Goal: Register for event/course

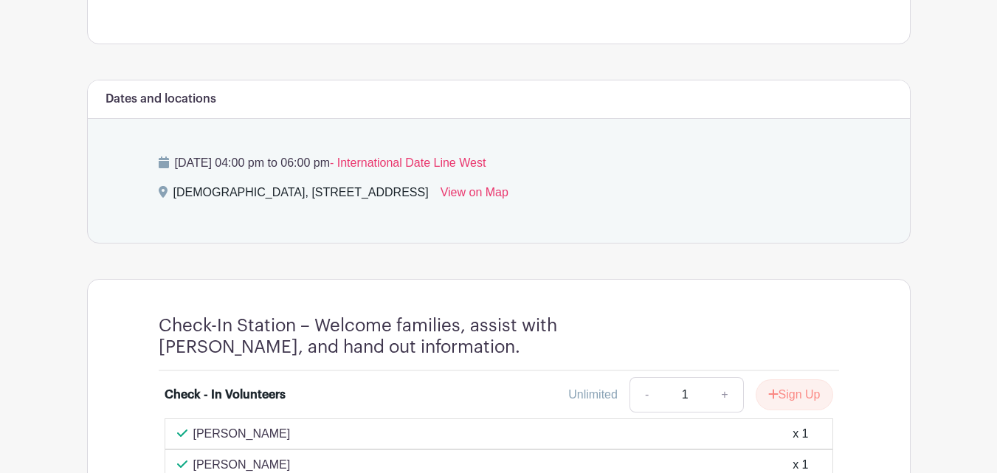
scroll to position [566, 0]
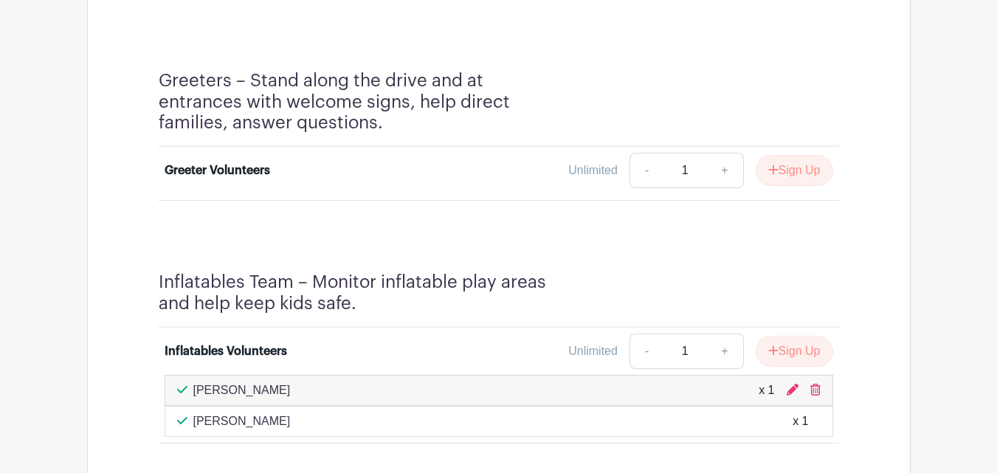
scroll to position [1038, 0]
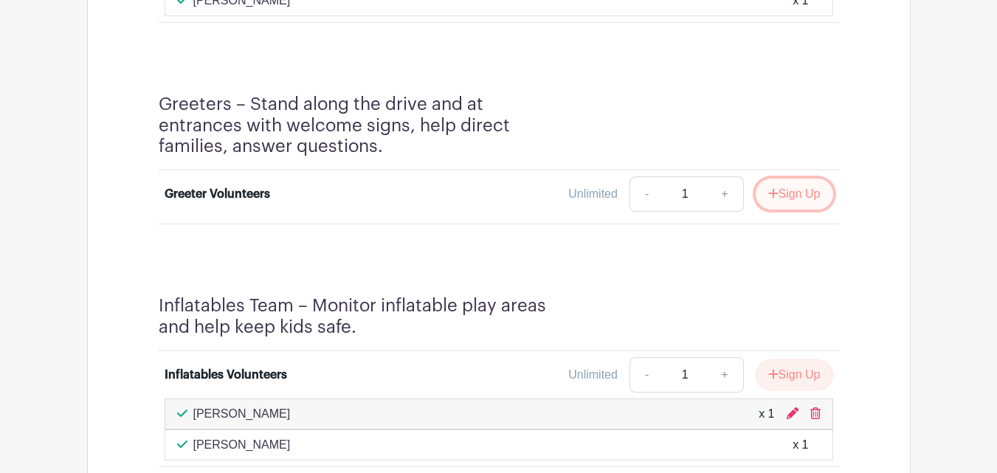
click at [802, 195] on button "Sign Up" at bounding box center [795, 194] width 78 height 31
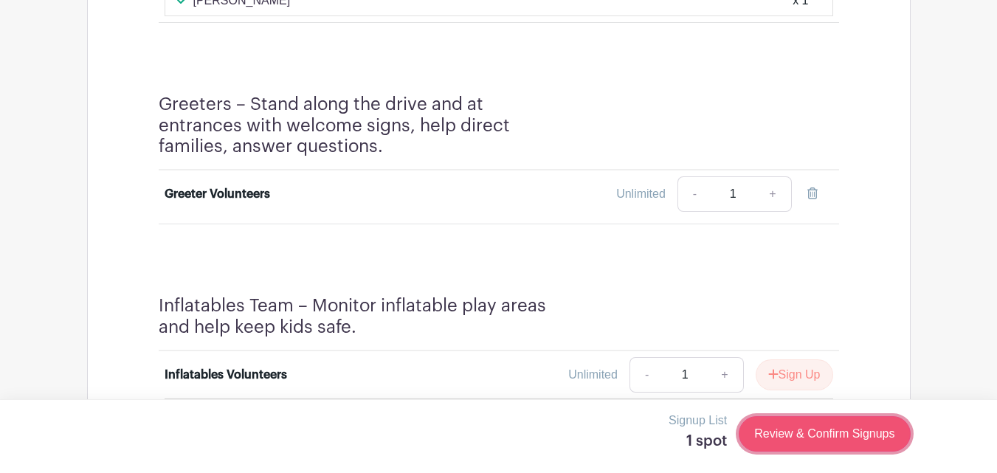
click at [799, 435] on link "Review & Confirm Signups" at bounding box center [824, 433] width 171 height 35
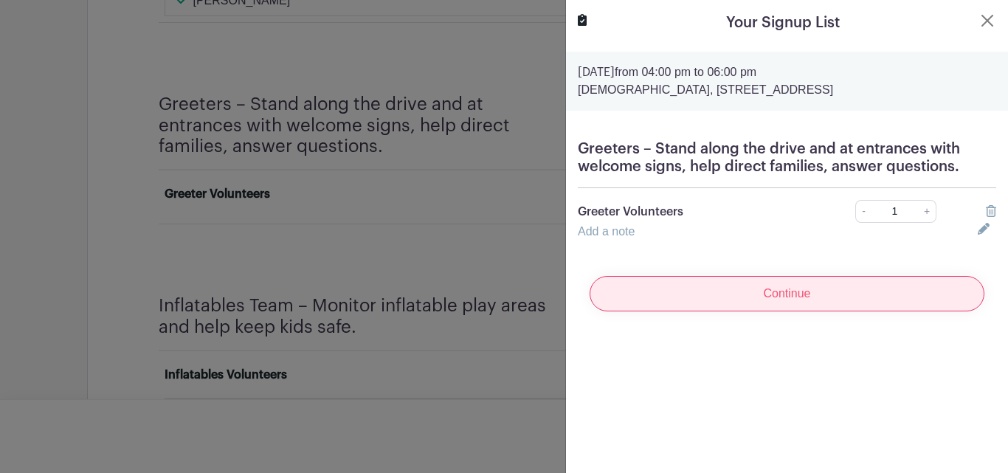
click at [706, 291] on input "Continue" at bounding box center [787, 293] width 395 height 35
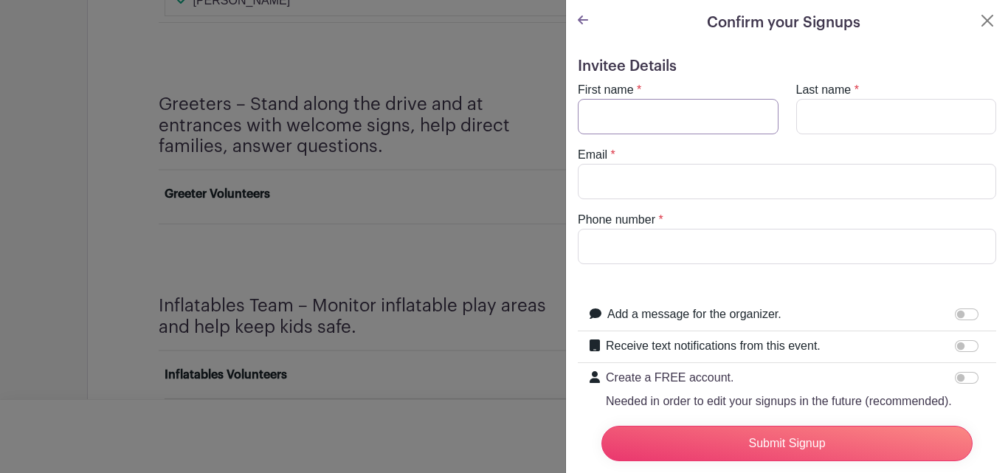
click at [596, 121] on input "First name" at bounding box center [678, 116] width 201 height 35
click at [596, 121] on input "t" at bounding box center [678, 116] width 201 height 35
type input "t"
type input "[PERSON_NAME]"
click at [819, 119] on input "Last name" at bounding box center [897, 116] width 201 height 35
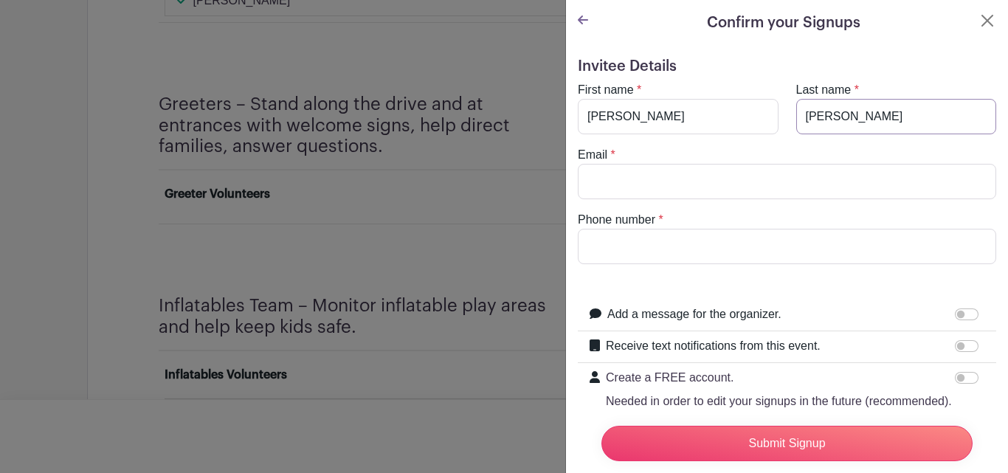
type input "[PERSON_NAME]"
click at [605, 190] on input "Email" at bounding box center [787, 181] width 419 height 35
type input "[EMAIL_ADDRESS][DOMAIN_NAME]"
click at [588, 247] on input "Phone number" at bounding box center [787, 246] width 419 height 35
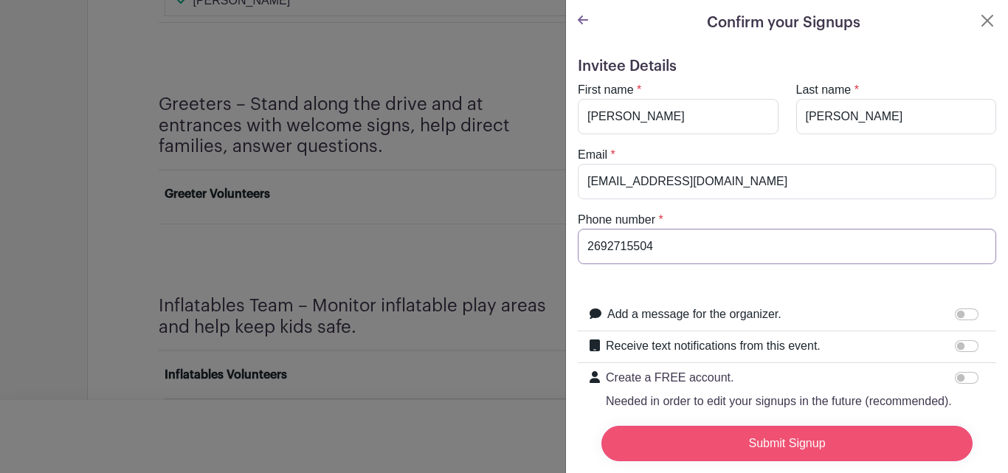
type input "2692715504"
click at [721, 426] on input "Submit Signup" at bounding box center [787, 443] width 371 height 35
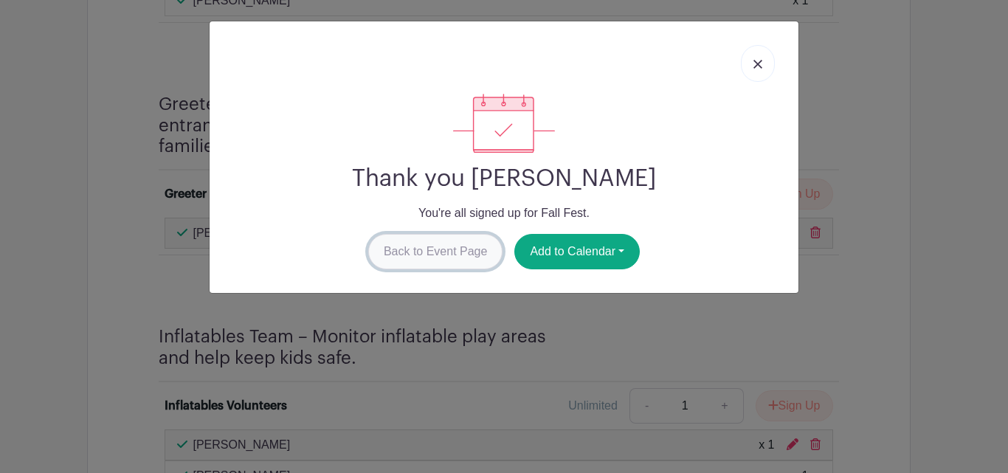
click at [446, 252] on link "Back to Event Page" at bounding box center [435, 251] width 135 height 35
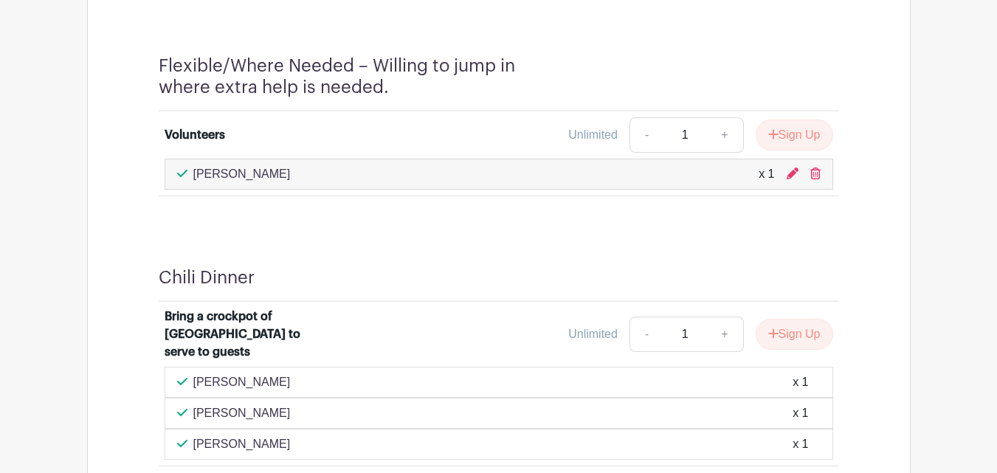
scroll to position [2400, 0]
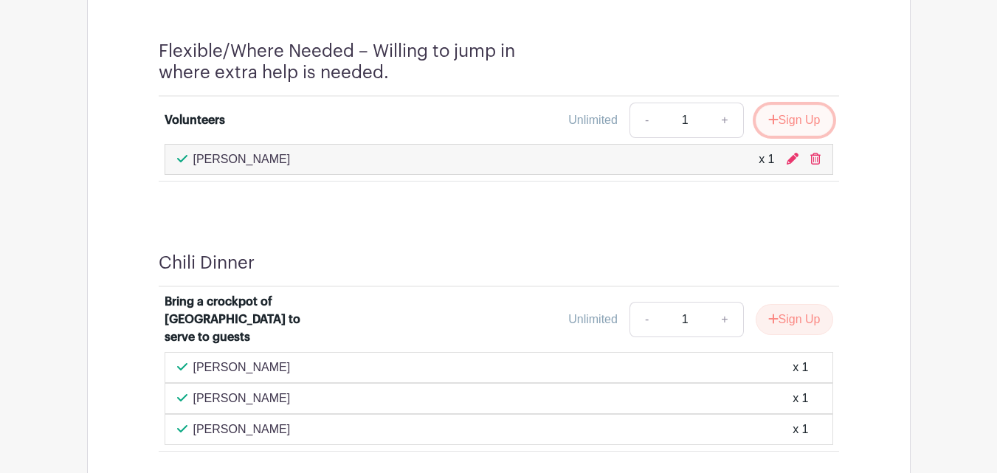
click at [783, 114] on button "Sign Up" at bounding box center [795, 120] width 78 height 31
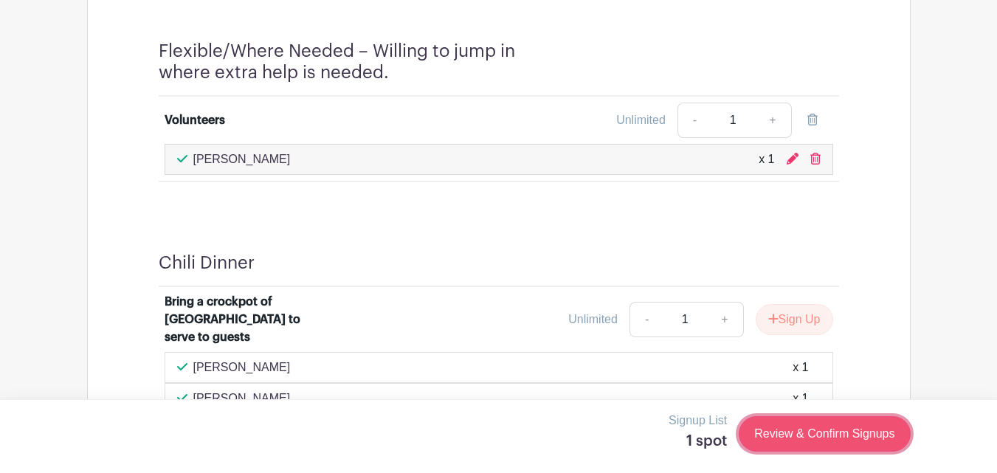
click at [844, 435] on link "Review & Confirm Signups" at bounding box center [824, 433] width 171 height 35
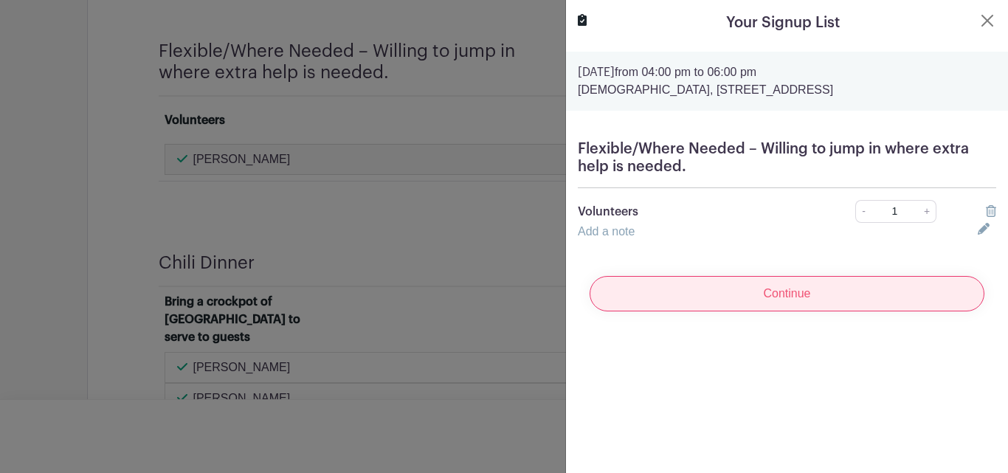
click at [712, 303] on input "Continue" at bounding box center [787, 293] width 395 height 35
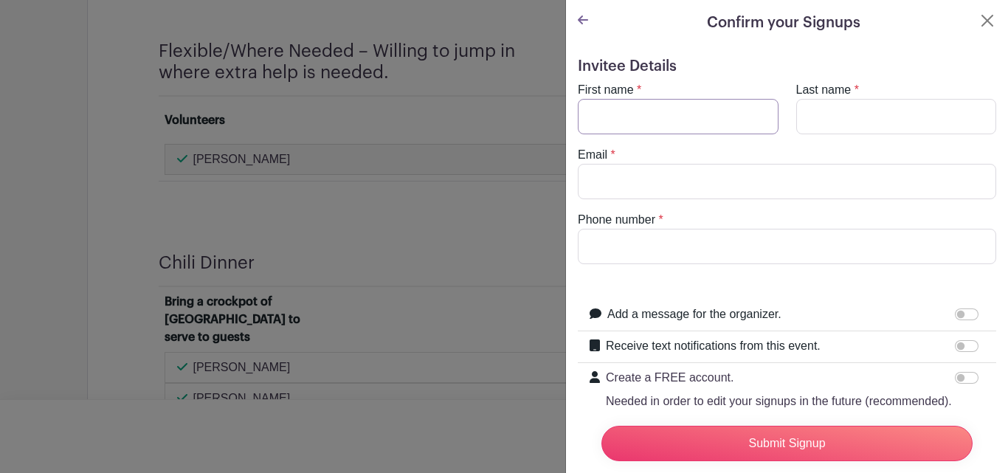
click at [595, 116] on input "First name" at bounding box center [678, 116] width 201 height 35
type input "[PERSON_NAME]"
click at [901, 112] on input "Last name" at bounding box center [897, 116] width 201 height 35
type input "Austin"
click at [722, 178] on input "Email" at bounding box center [787, 181] width 419 height 35
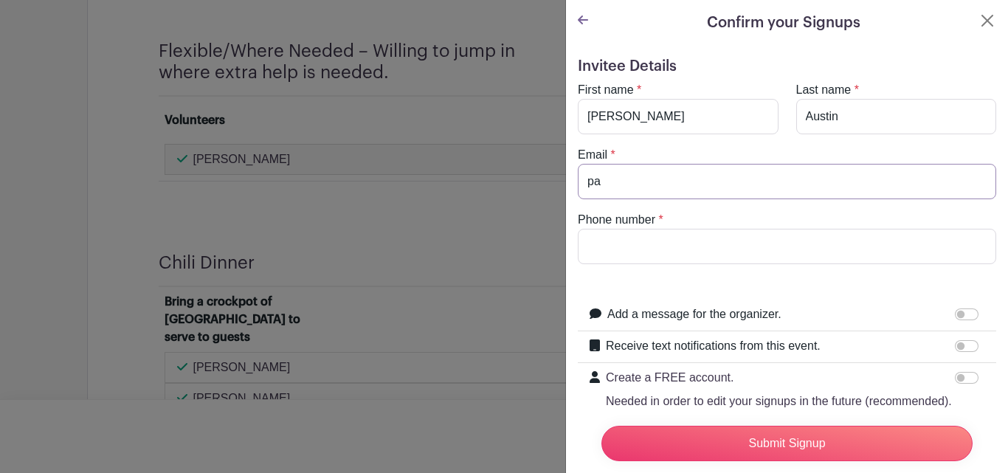
type input "[EMAIL_ADDRESS][DOMAIN_NAME]"
click at [681, 255] on input "Phone number" at bounding box center [787, 246] width 419 height 35
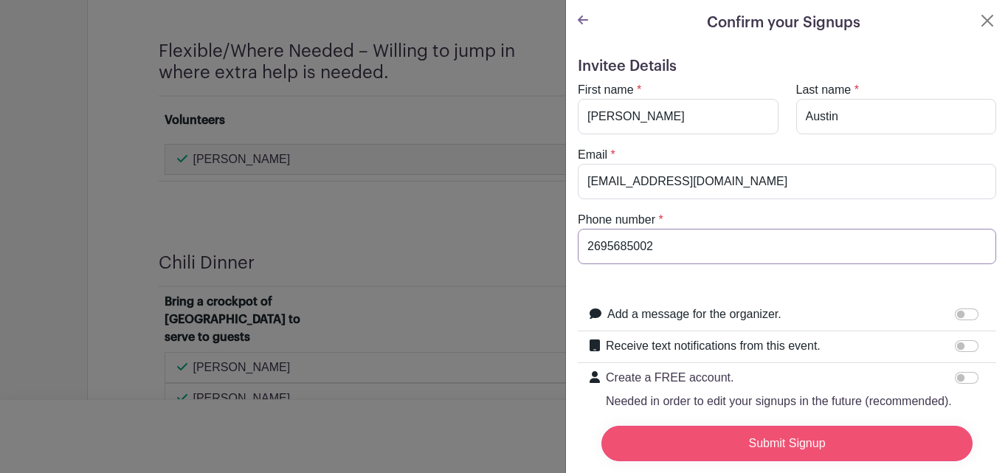
type input "2695685002"
click at [775, 428] on input "Submit Signup" at bounding box center [787, 443] width 371 height 35
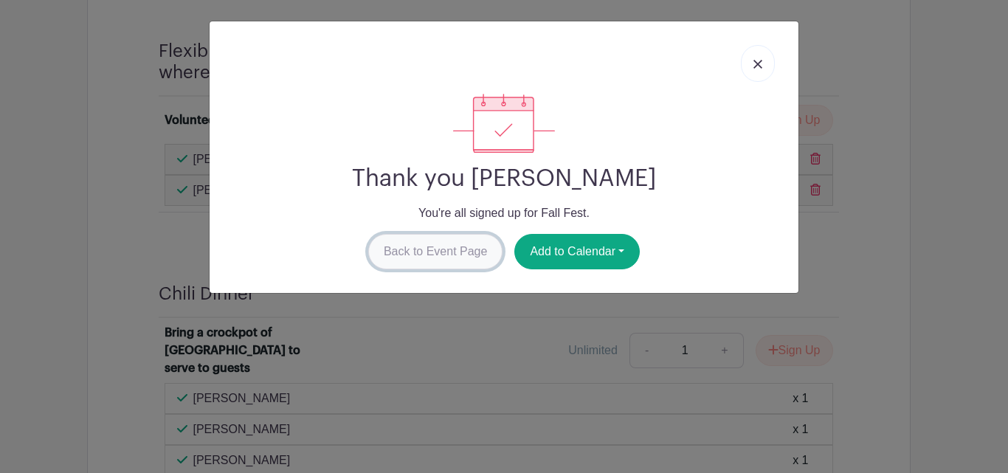
click at [414, 252] on link "Back to Event Page" at bounding box center [435, 251] width 135 height 35
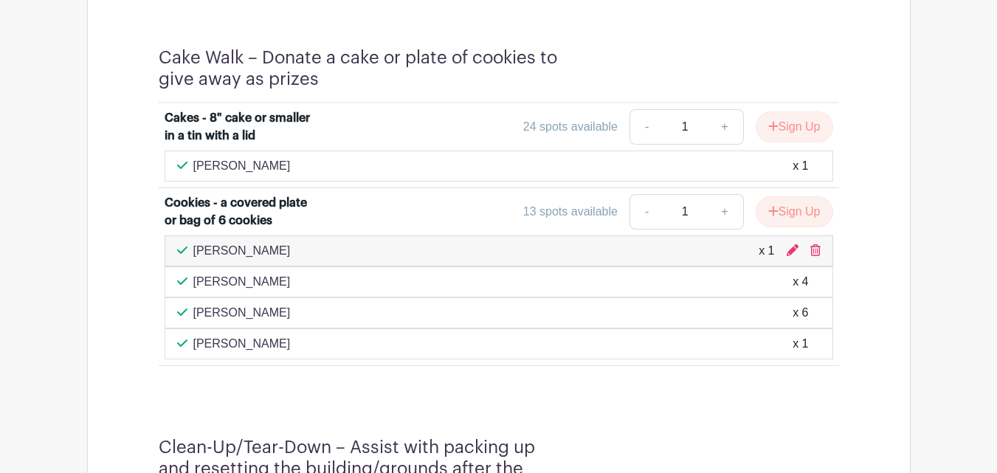
scroll to position [1776, 0]
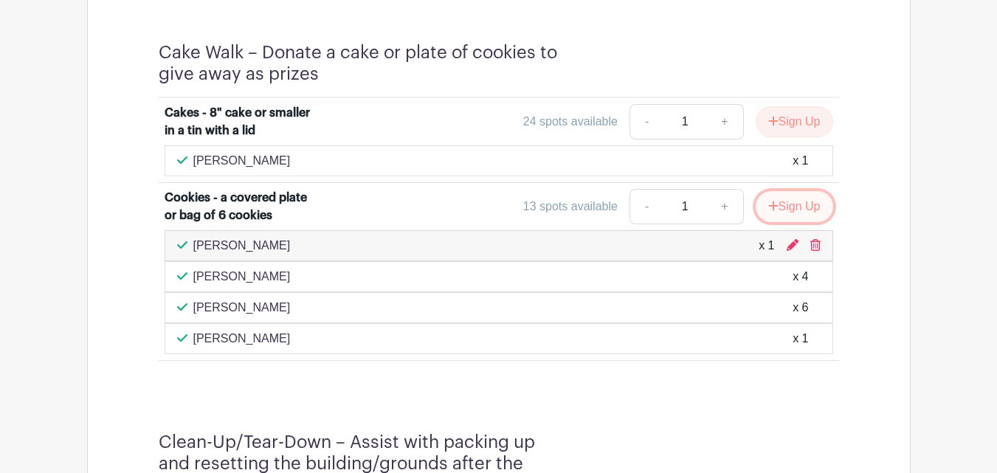
click at [795, 213] on button "Sign Up" at bounding box center [795, 206] width 78 height 31
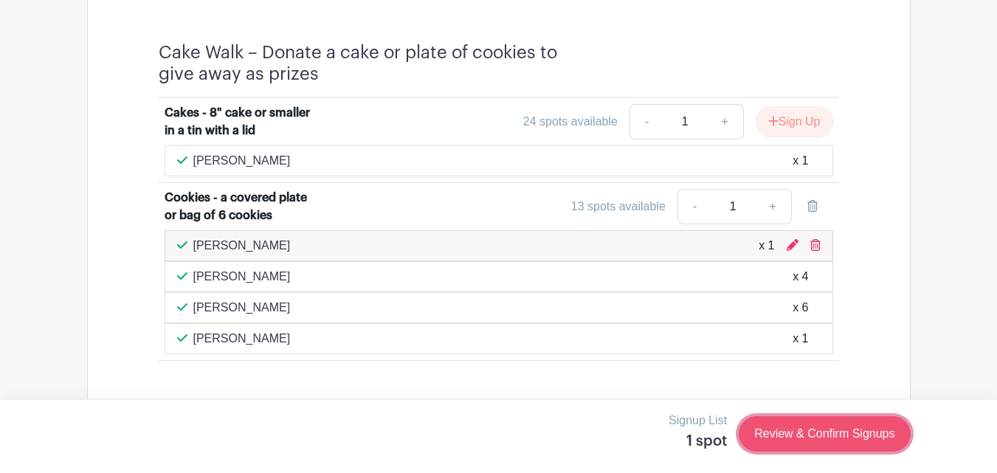
click at [804, 432] on link "Review & Confirm Signups" at bounding box center [824, 433] width 171 height 35
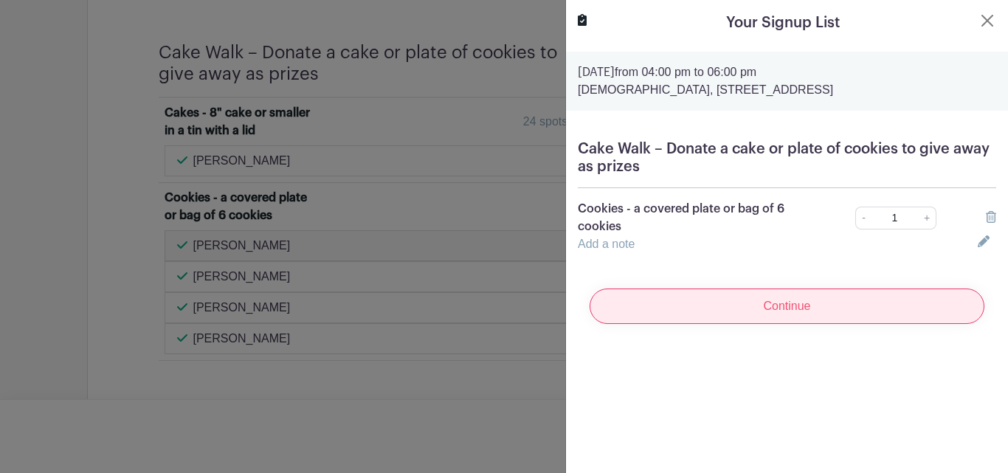
click at [721, 309] on input "Continue" at bounding box center [787, 306] width 395 height 35
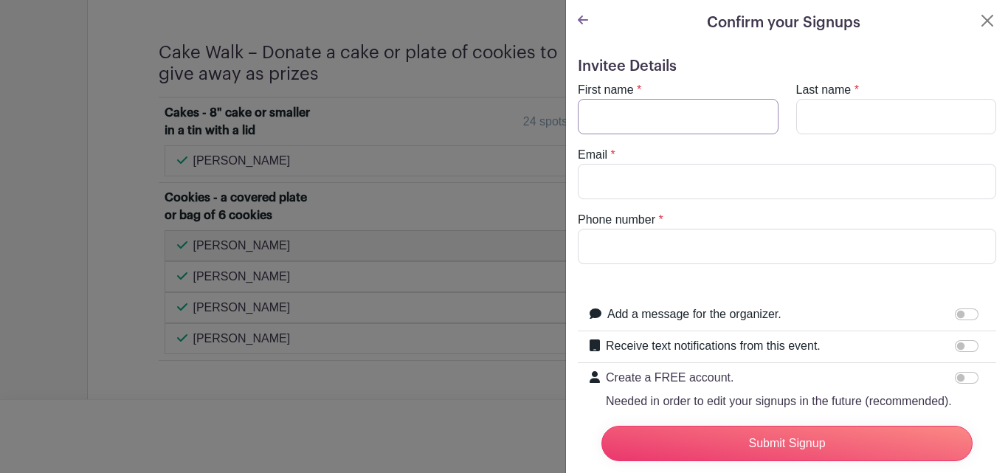
click at [633, 123] on input "First name" at bounding box center [678, 116] width 201 height 35
type input "[PERSON_NAME]"
click at [873, 114] on input "Last name" at bounding box center [897, 116] width 201 height 35
type input "[PERSON_NAME]"
click at [753, 182] on input "Email" at bounding box center [787, 181] width 419 height 35
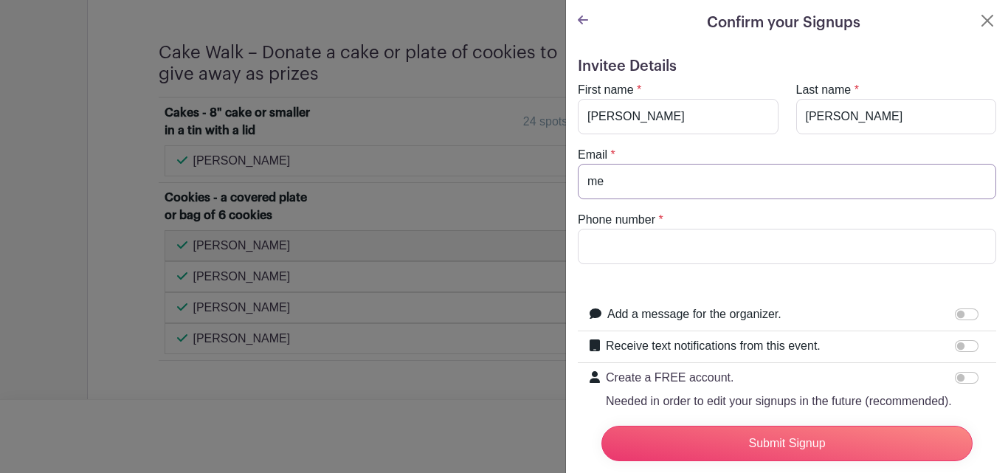
type input "[EMAIL_ADDRESS][DOMAIN_NAME]"
click at [658, 243] on input "Phone number" at bounding box center [787, 246] width 419 height 35
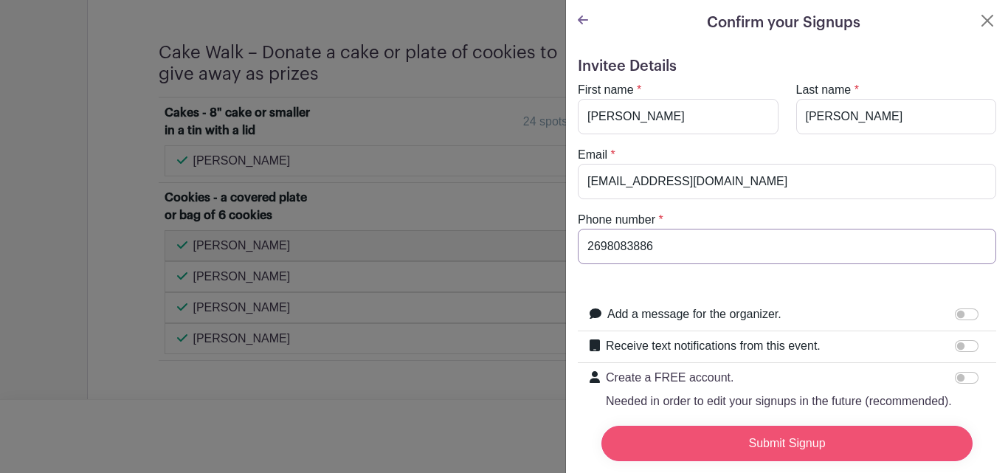
type input "2698083886"
click at [858, 436] on input "Submit Signup" at bounding box center [787, 443] width 371 height 35
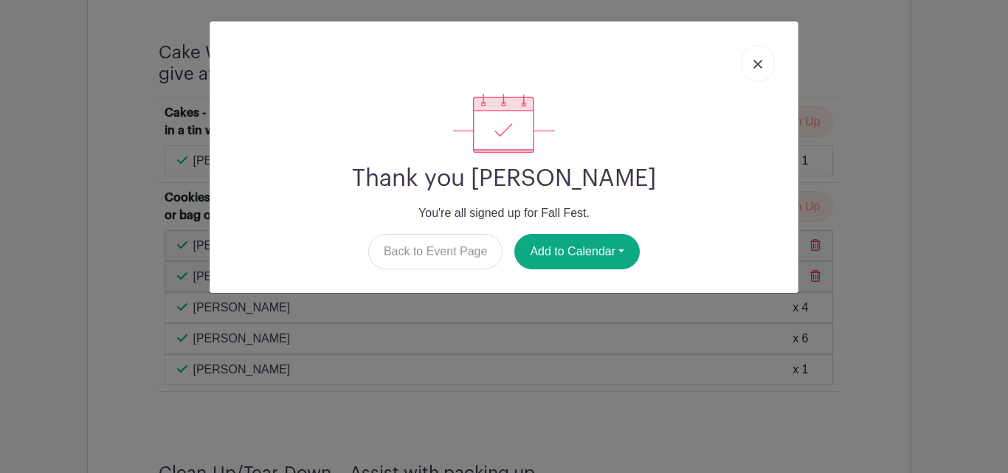
click at [759, 61] on img at bounding box center [758, 64] width 9 height 9
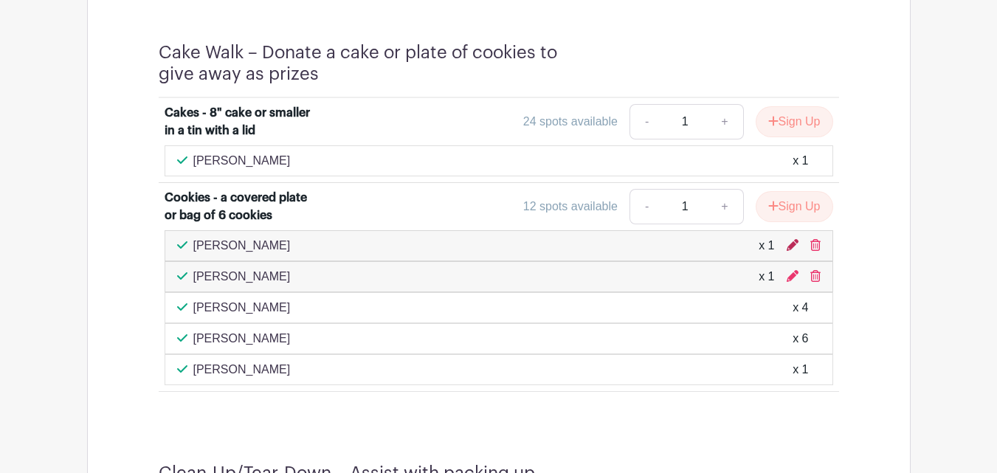
click at [793, 244] on icon at bounding box center [793, 245] width 12 height 12
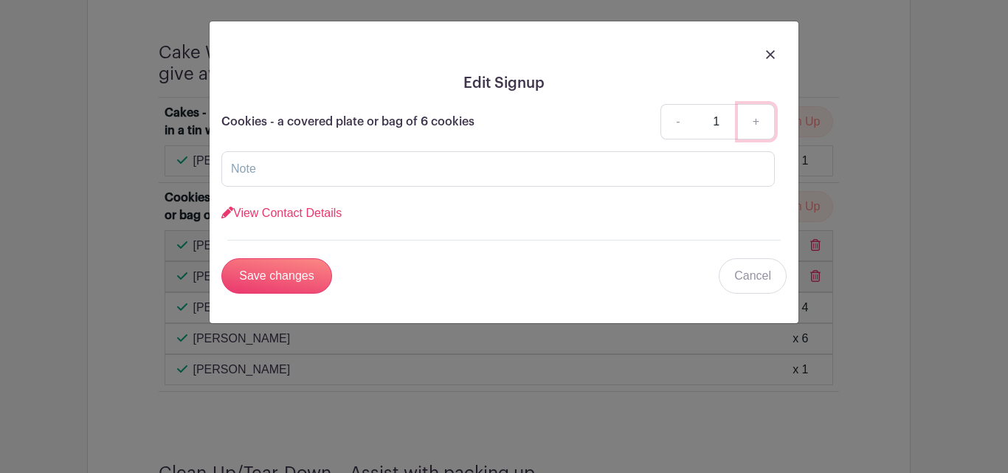
click at [757, 119] on link "+" at bounding box center [756, 121] width 37 height 35
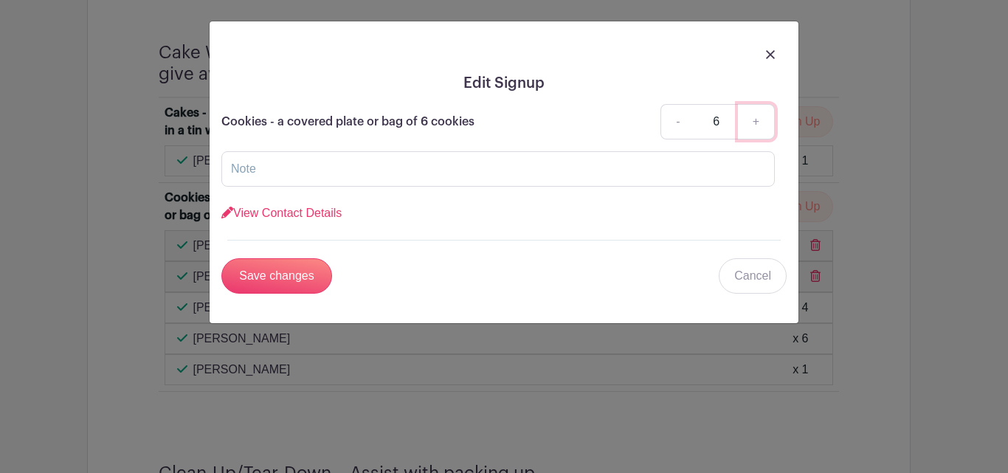
click at [757, 119] on link "+" at bounding box center [756, 121] width 37 height 35
type input "8"
click at [291, 266] on input "Save changes" at bounding box center [276, 275] width 111 height 35
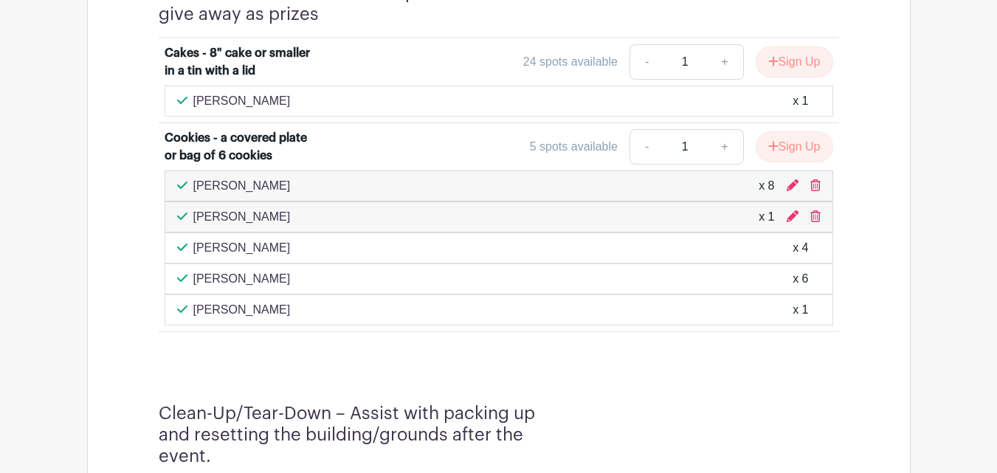
scroll to position [1831, 0]
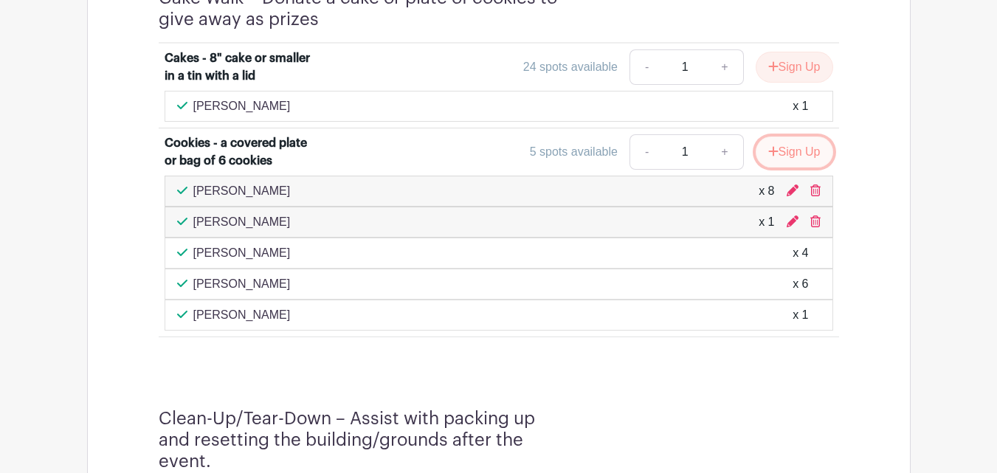
click at [797, 153] on button "Sign Up" at bounding box center [795, 152] width 78 height 31
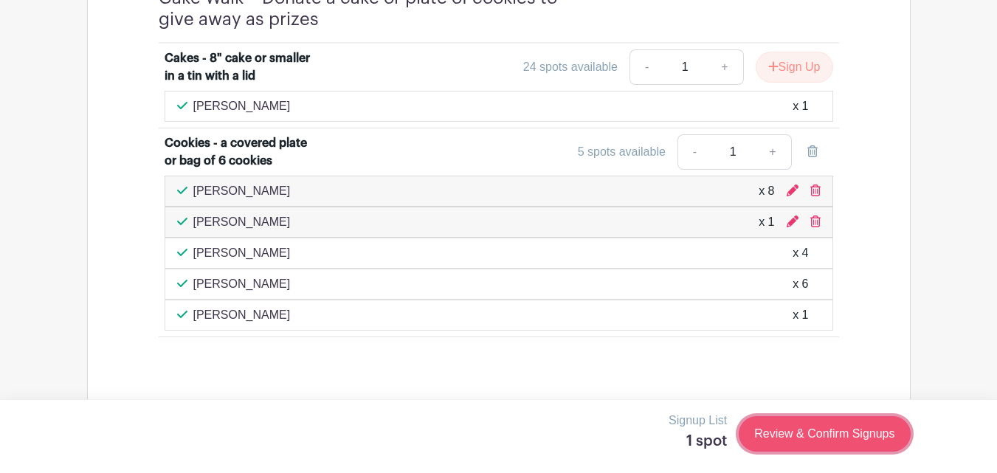
click at [814, 433] on link "Review & Confirm Signups" at bounding box center [824, 433] width 171 height 35
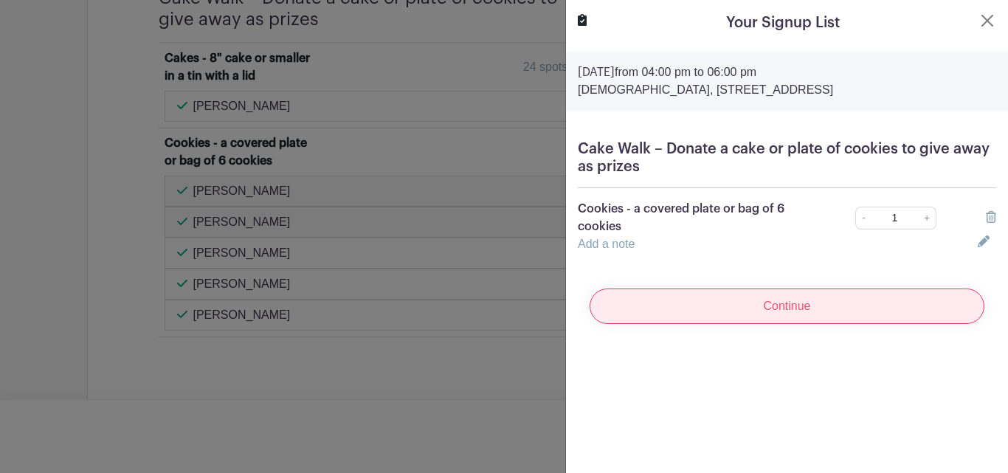
click at [765, 306] on input "Continue" at bounding box center [787, 306] width 395 height 35
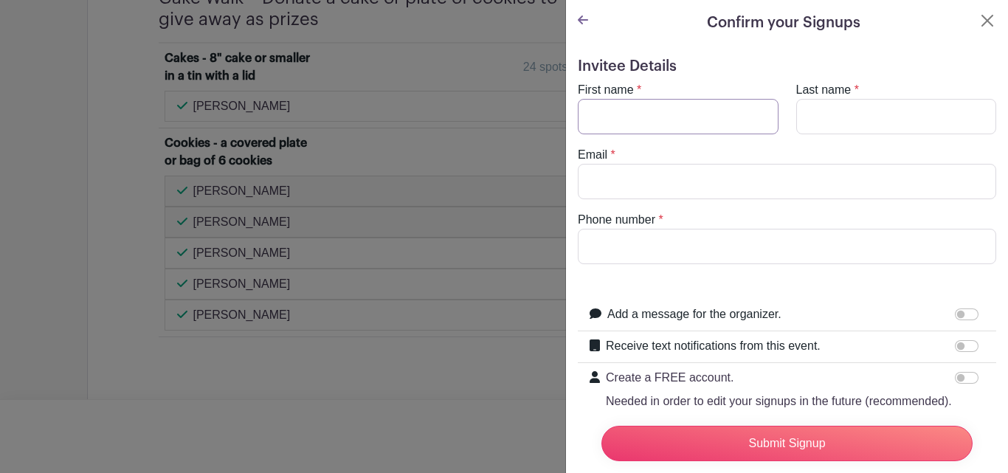
click at [591, 119] on input "First name" at bounding box center [678, 116] width 201 height 35
click at [979, 16] on button "Close" at bounding box center [988, 21] width 18 height 18
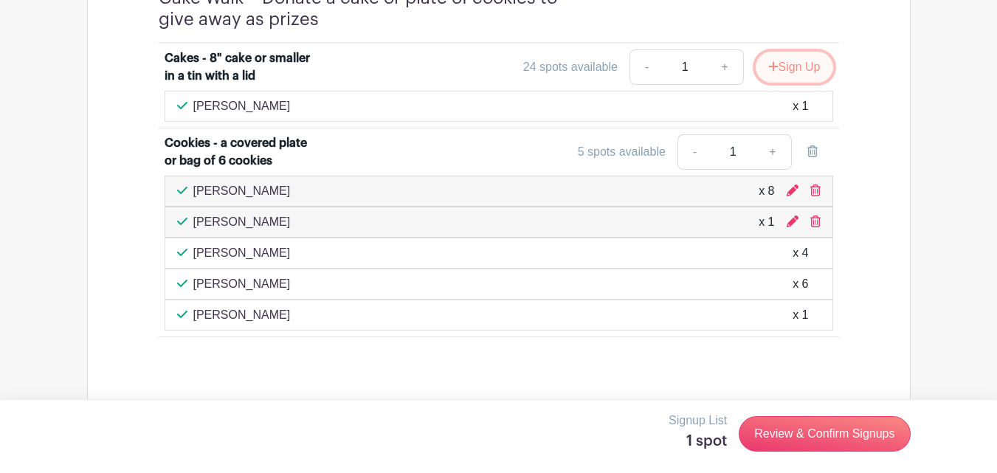
click at [814, 69] on button "Sign Up" at bounding box center [795, 67] width 78 height 31
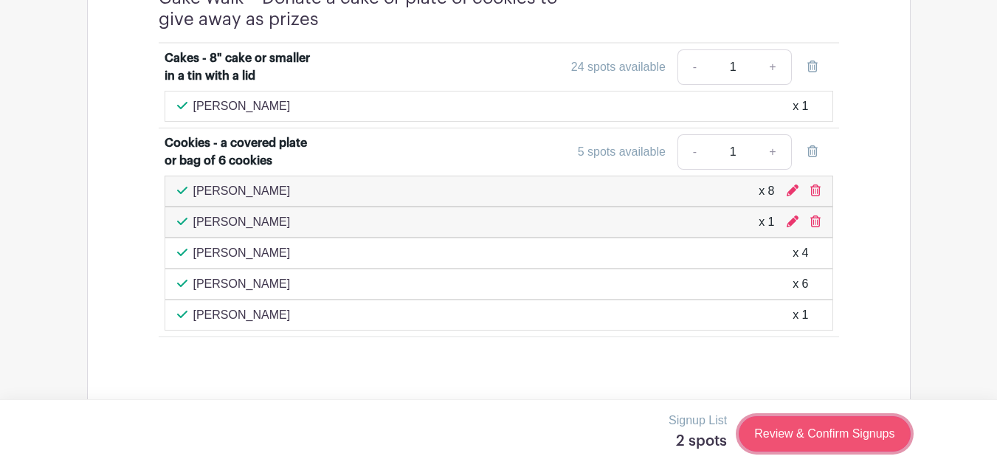
click at [841, 433] on link "Review & Confirm Signups" at bounding box center [824, 433] width 171 height 35
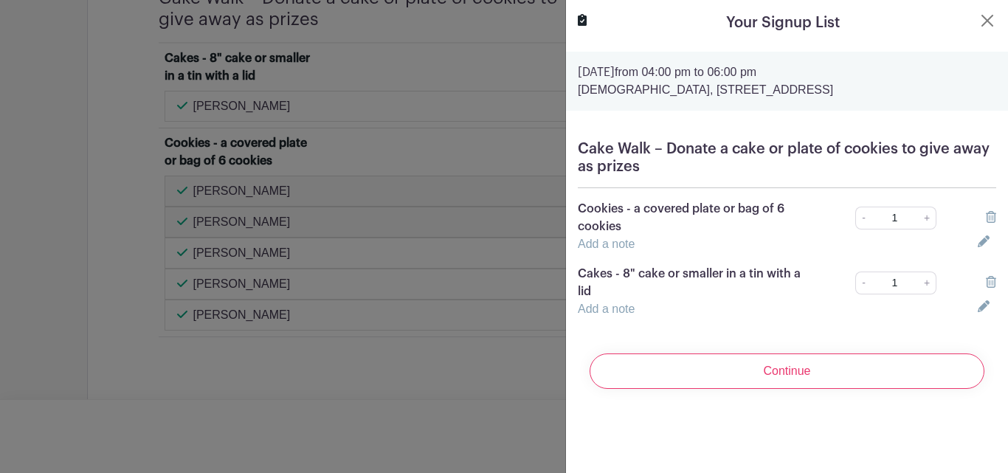
click at [986, 214] on icon at bounding box center [991, 217] width 10 height 12
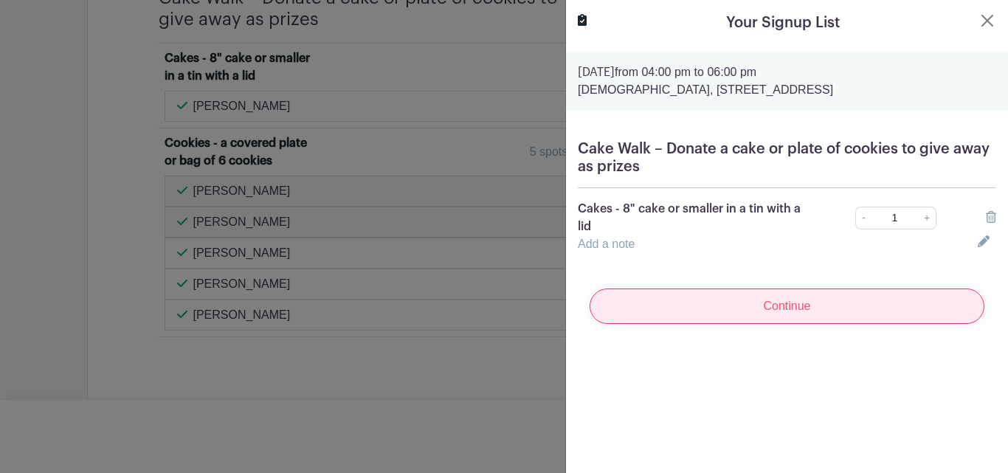
click at [809, 305] on input "Continue" at bounding box center [787, 306] width 395 height 35
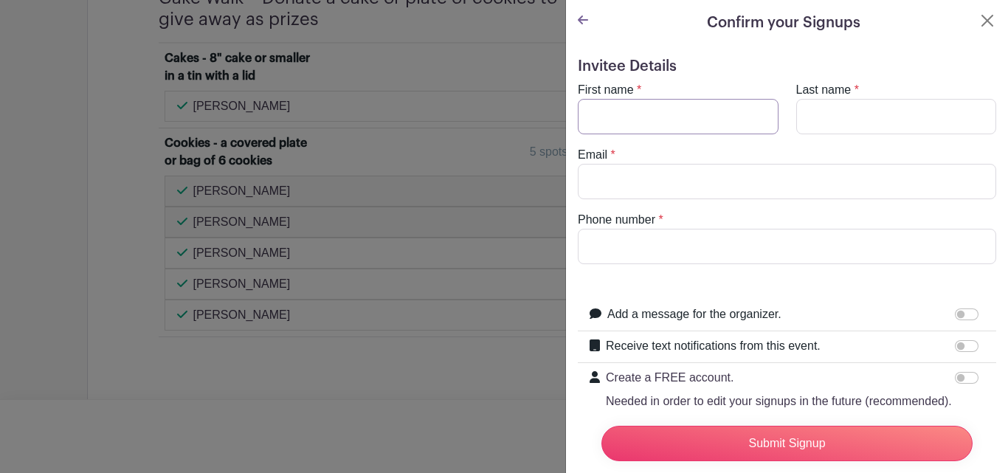
click at [591, 116] on input "First name" at bounding box center [678, 116] width 201 height 35
type input "[PERSON_NAME]"
click at [830, 125] on input "Last name" at bounding box center [897, 116] width 201 height 35
type input "[PERSON_NAME]"
click at [692, 191] on input "Email" at bounding box center [787, 181] width 419 height 35
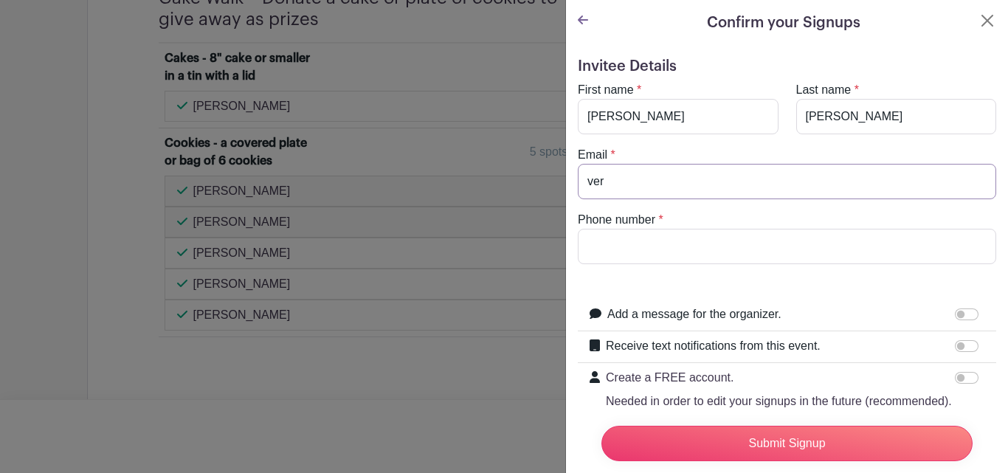
type input "[EMAIL_ADDRESS][DOMAIN_NAME]"
click at [599, 257] on input "Phone number" at bounding box center [787, 246] width 419 height 35
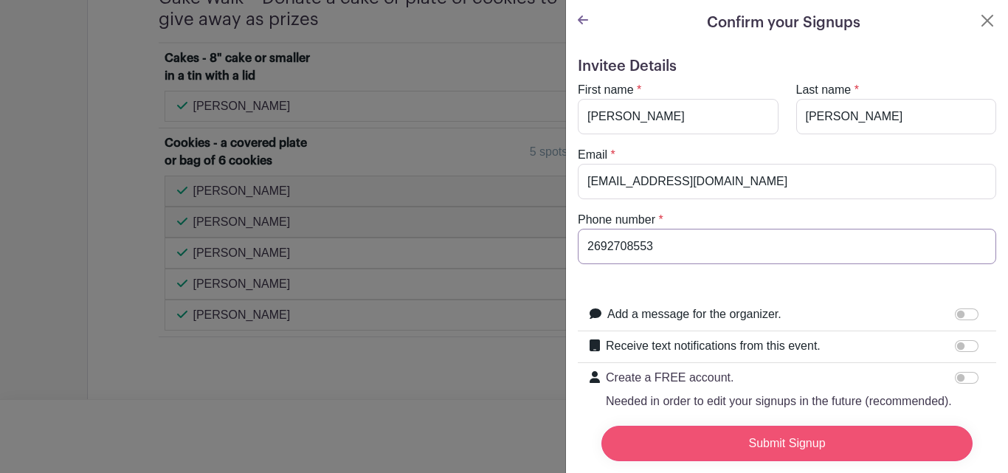
type input "2692708553"
click at [780, 431] on input "Submit Signup" at bounding box center [787, 443] width 371 height 35
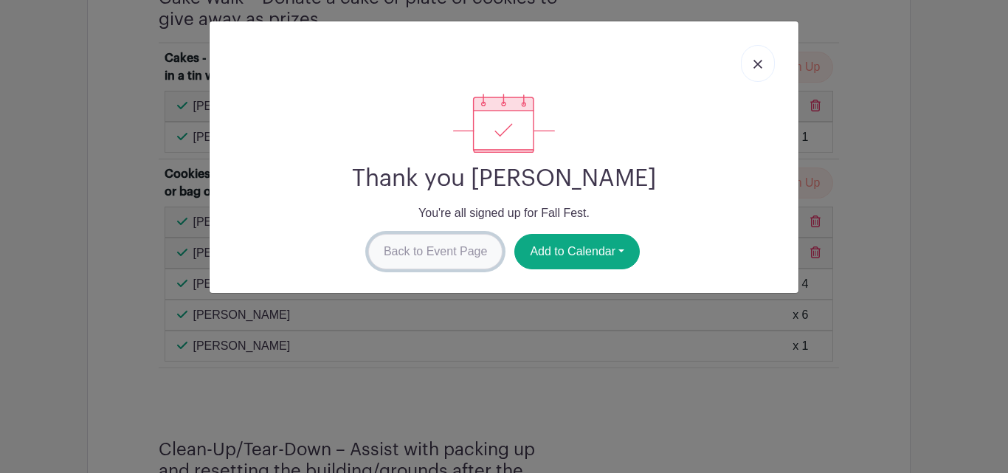
click at [426, 252] on link "Back to Event Page" at bounding box center [435, 251] width 135 height 35
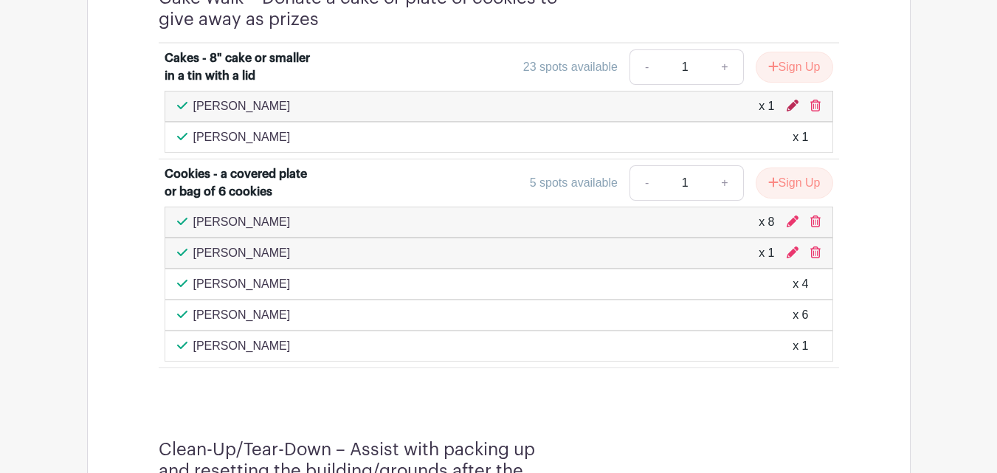
click at [796, 102] on icon at bounding box center [793, 106] width 12 height 12
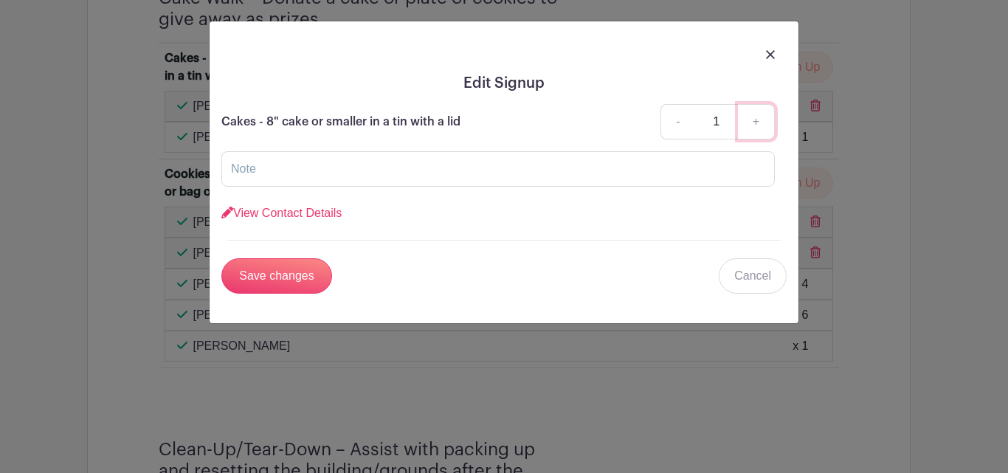
click at [755, 120] on link "+" at bounding box center [756, 121] width 37 height 35
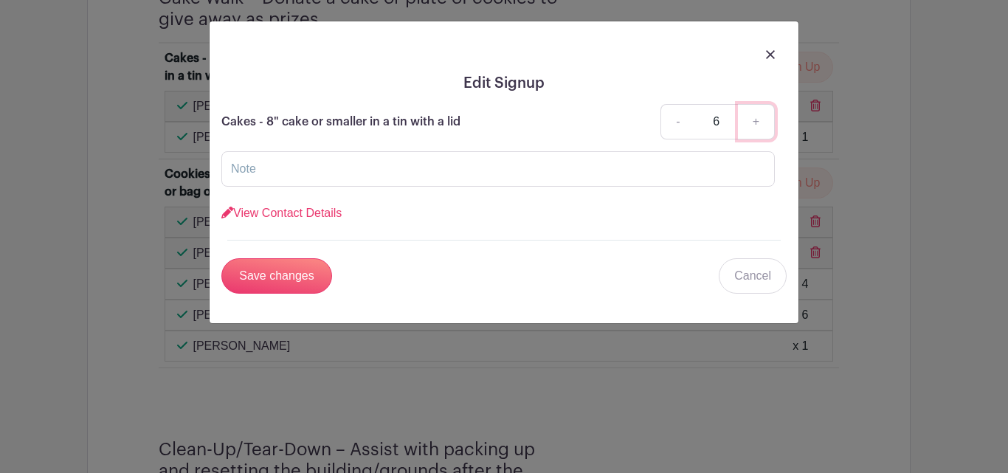
click at [755, 120] on link "+" at bounding box center [756, 121] width 37 height 35
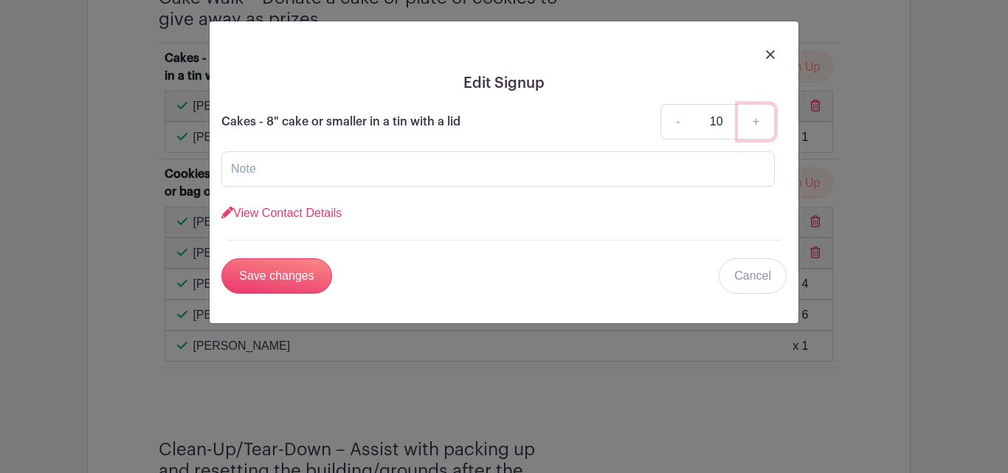
type input "11"
click at [294, 266] on input "Save changes" at bounding box center [276, 275] width 111 height 35
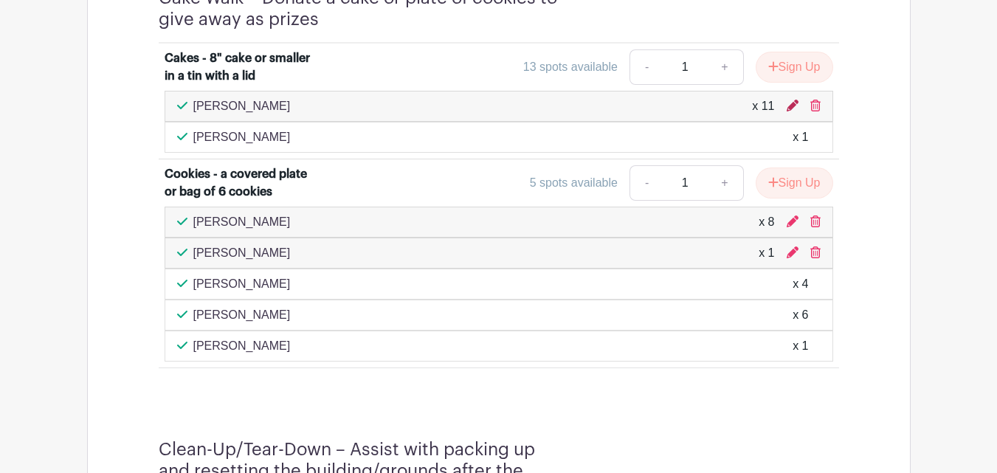
click at [791, 106] on icon at bounding box center [793, 106] width 12 height 12
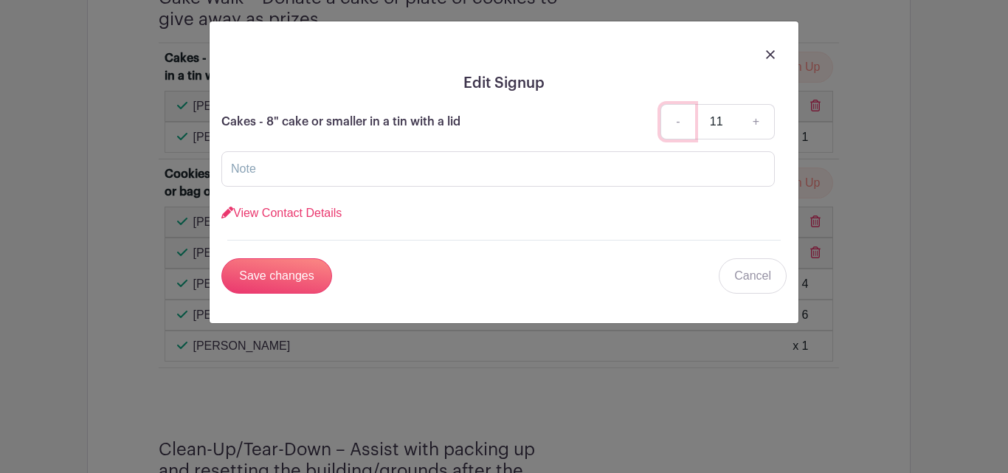
click at [678, 122] on link "-" at bounding box center [678, 121] width 34 height 35
type input "10"
click at [278, 276] on input "Save changes" at bounding box center [276, 275] width 111 height 35
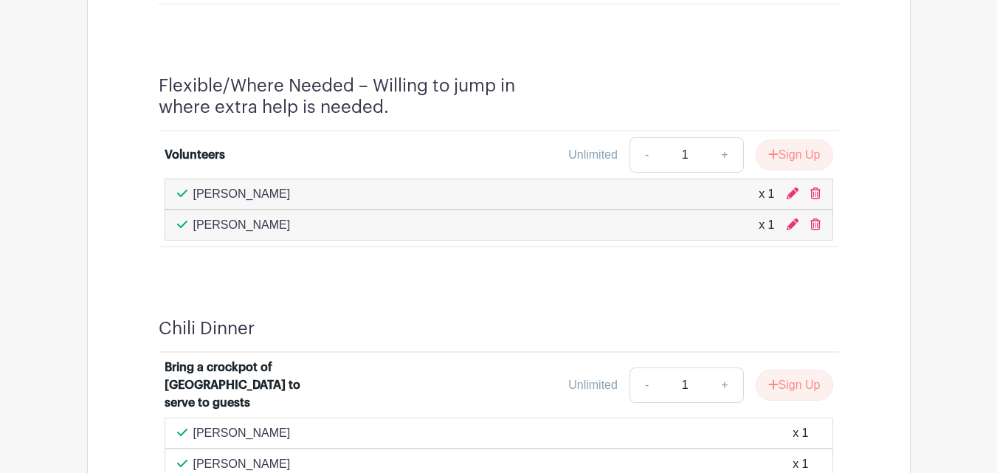
scroll to position [2402, 0]
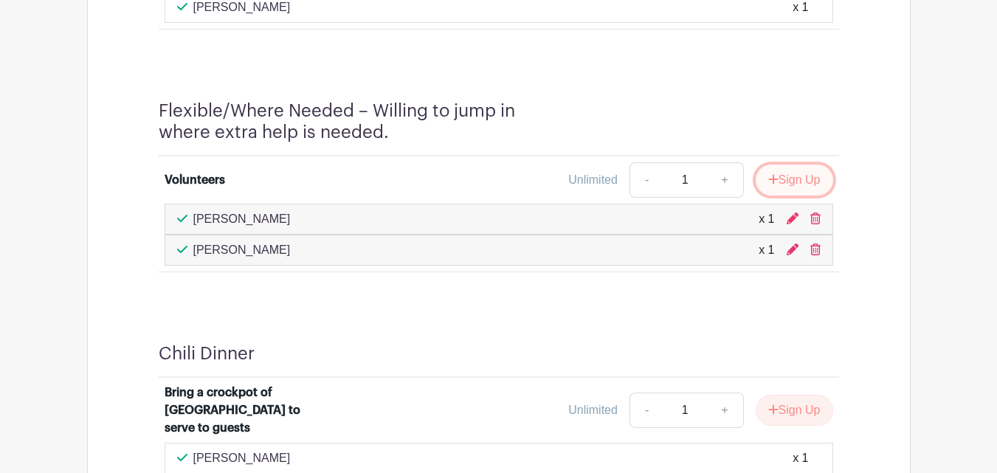
click at [788, 181] on button "Sign Up" at bounding box center [795, 180] width 78 height 31
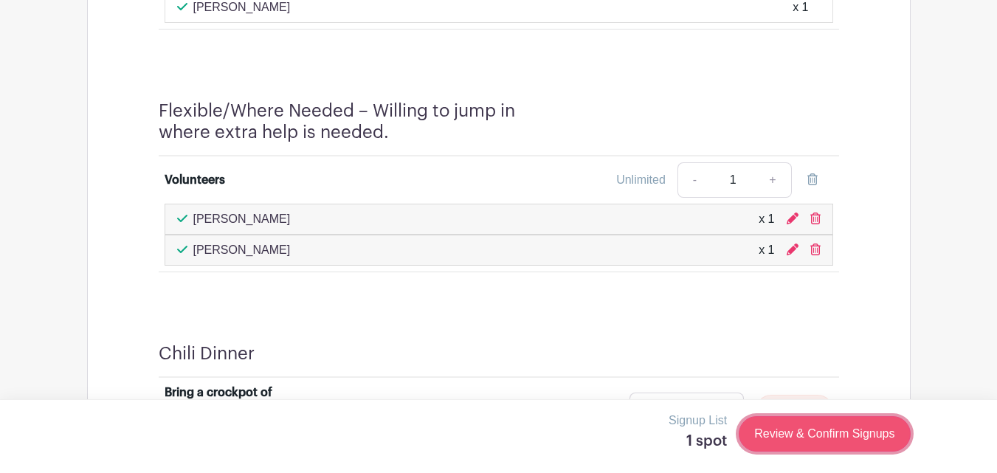
click at [806, 433] on link "Review & Confirm Signups" at bounding box center [824, 433] width 171 height 35
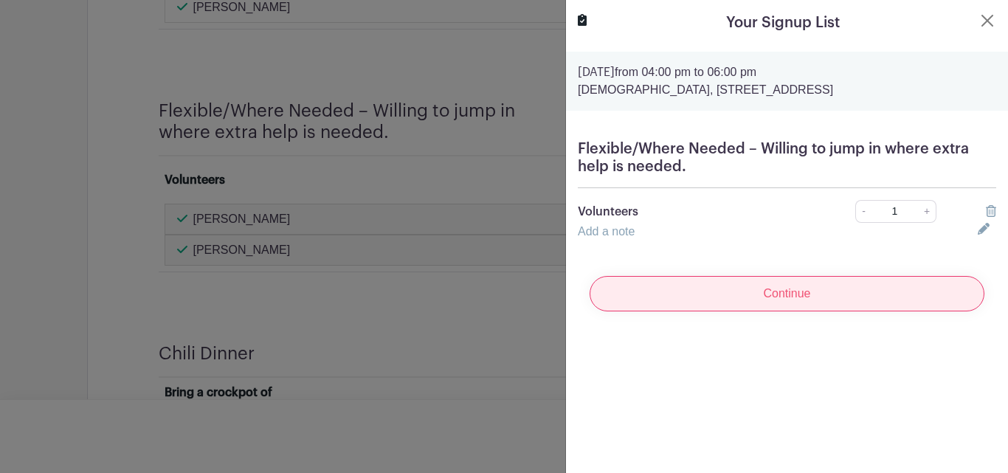
click at [801, 289] on input "Continue" at bounding box center [787, 293] width 395 height 35
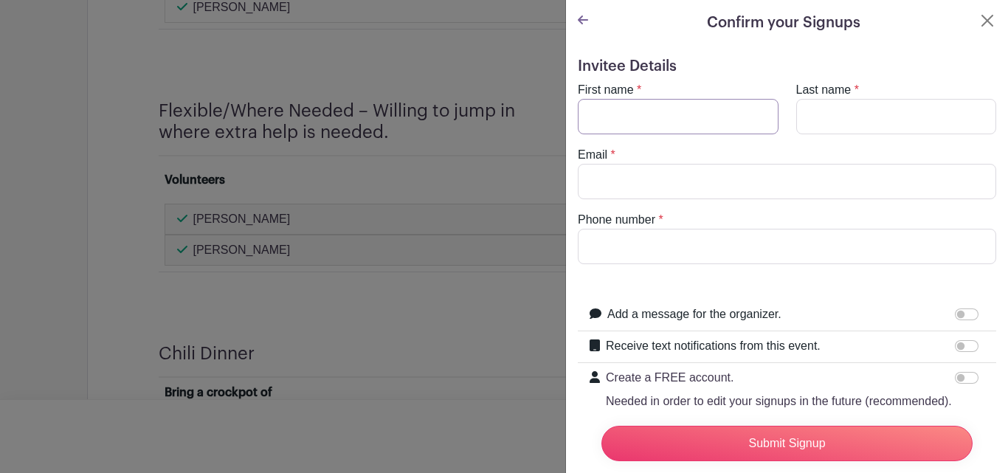
click at [630, 123] on input "First name" at bounding box center [678, 116] width 201 height 35
type input "[PERSON_NAME]"
click at [855, 110] on input "Last name" at bounding box center [897, 116] width 201 height 35
type input "Field"
click at [703, 180] on input "Email" at bounding box center [787, 181] width 419 height 35
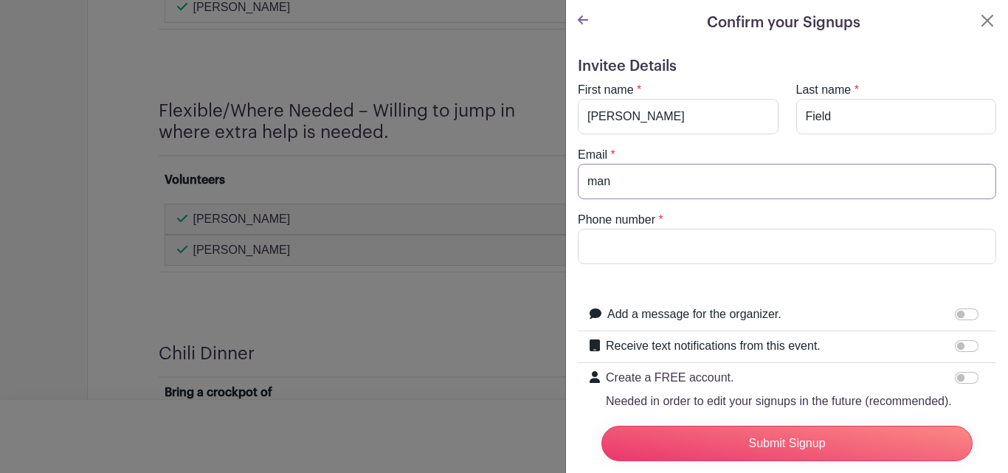
type input "[EMAIL_ADDRESS][DOMAIN_NAME]"
click at [656, 241] on input "Phone number" at bounding box center [787, 246] width 419 height 35
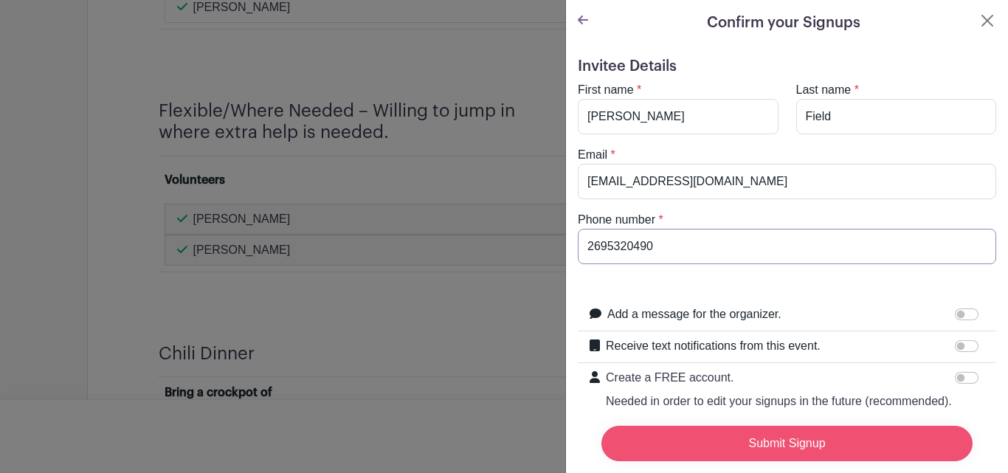
type input "2695320490"
click at [741, 430] on input "Submit Signup" at bounding box center [787, 443] width 371 height 35
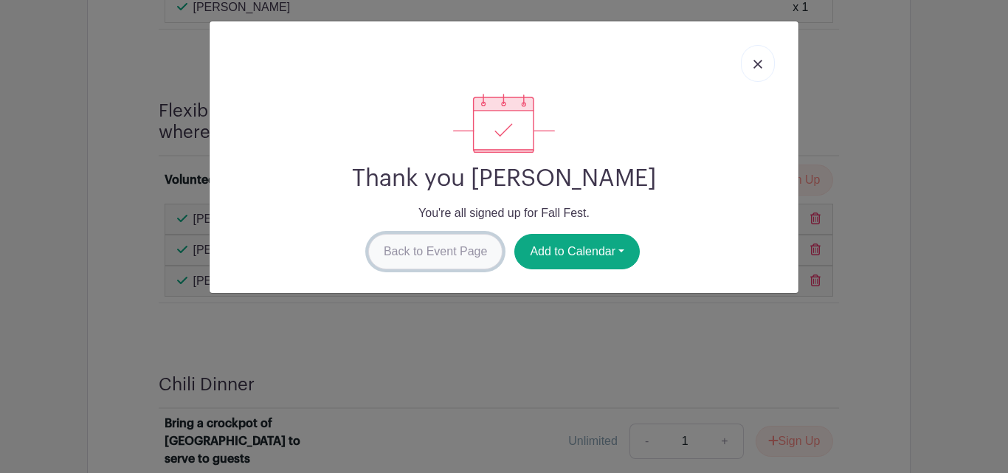
click at [464, 247] on link "Back to Event Page" at bounding box center [435, 251] width 135 height 35
